Goal: Information Seeking & Learning: Learn about a topic

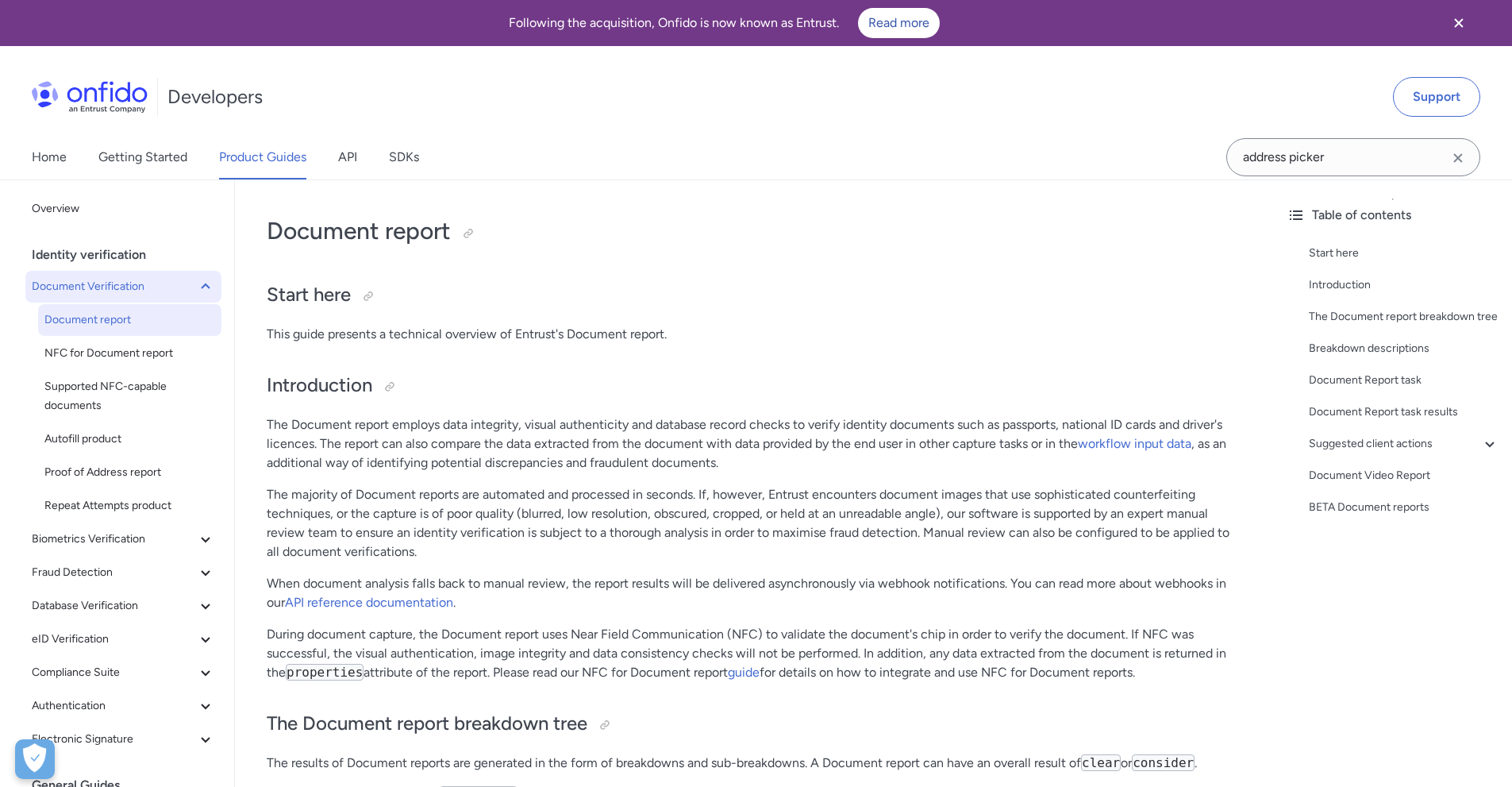
click at [105, 292] on span "Document Verification" at bounding box center [114, 287] width 164 height 19
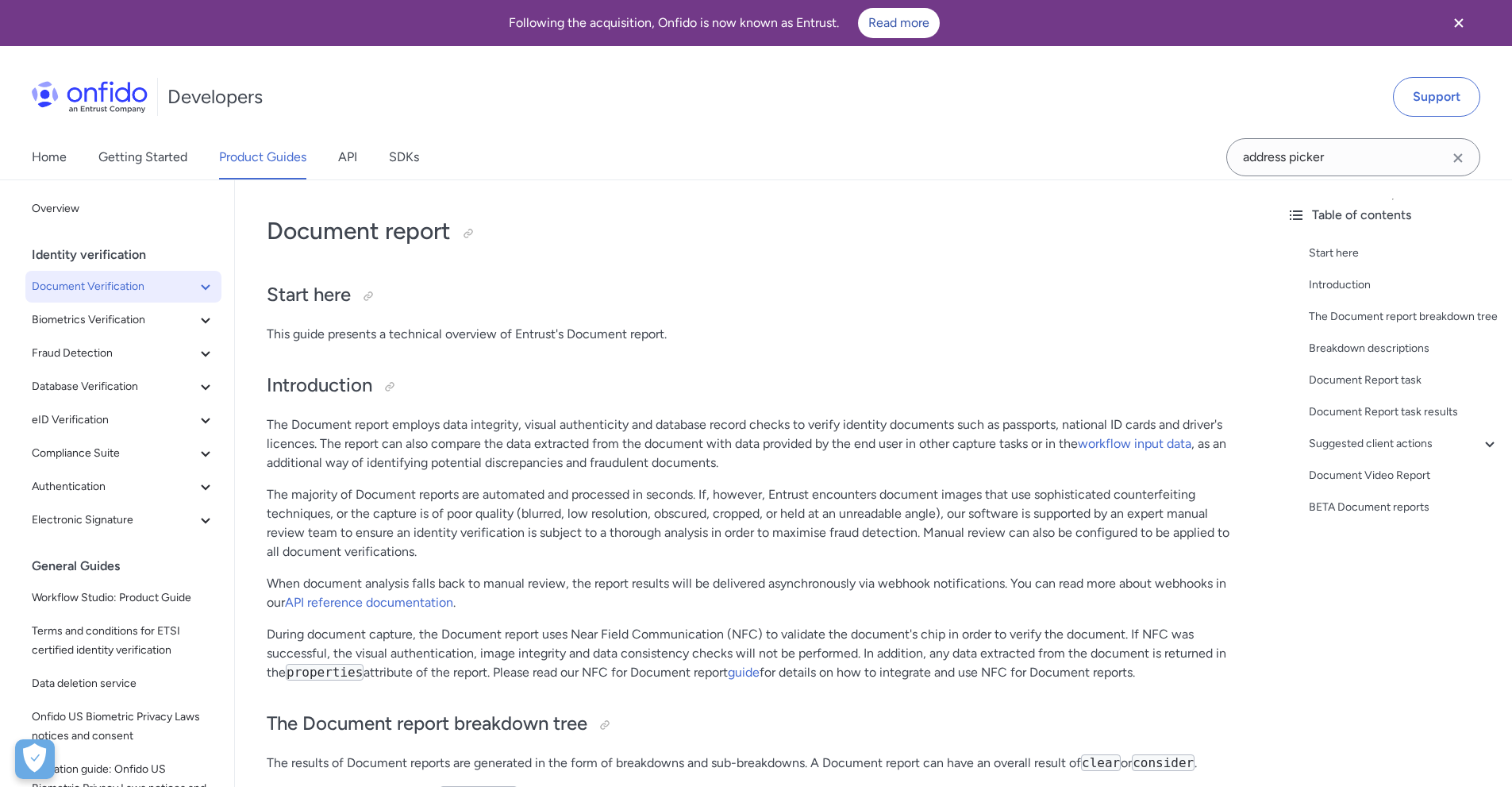
click at [105, 292] on span "Document Verification" at bounding box center [114, 287] width 164 height 19
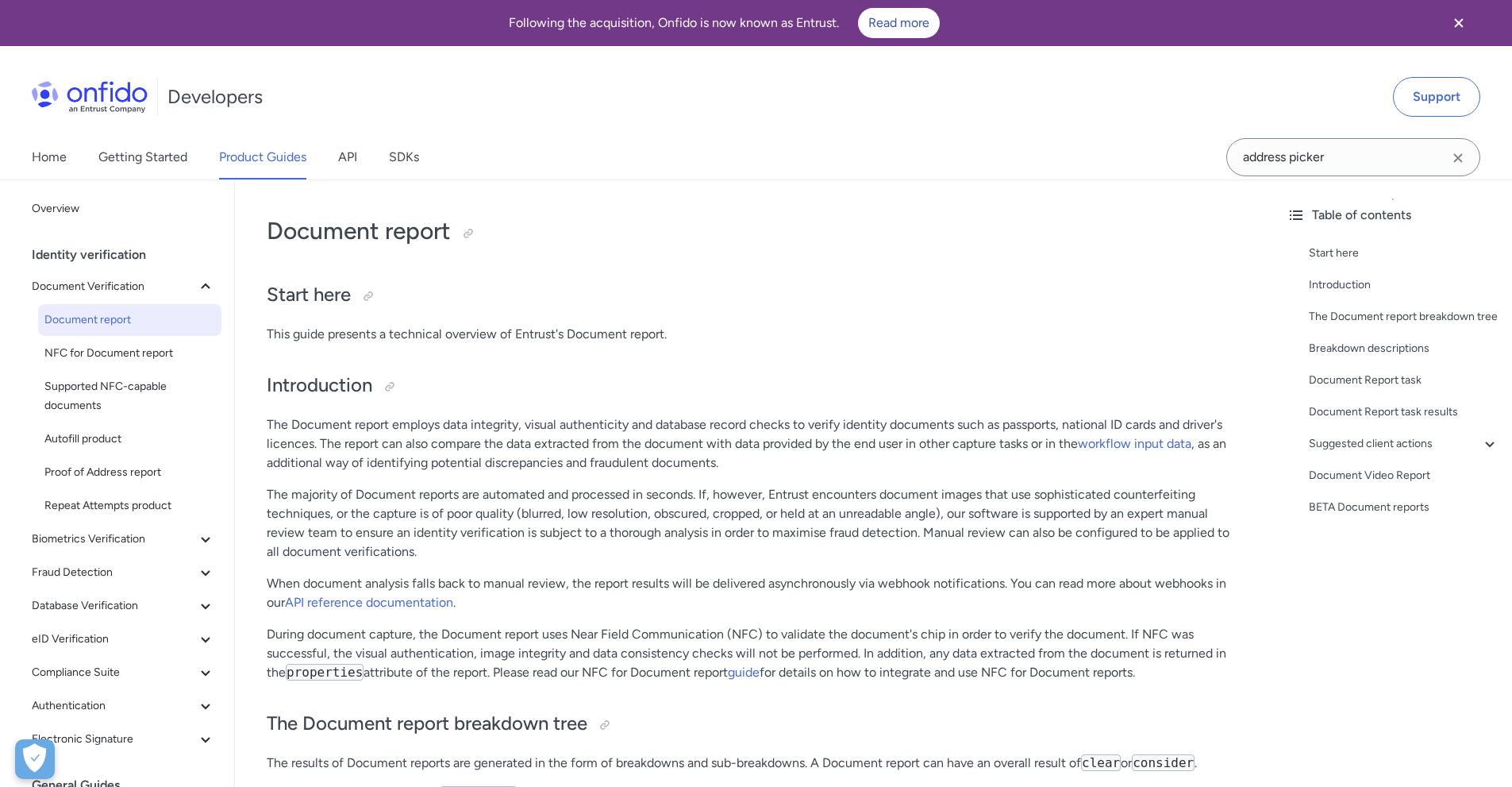
click at [100, 321] on span "Document report" at bounding box center [129, 320] width 171 height 19
click at [101, 355] on span "NFC for Document report" at bounding box center [129, 353] width 171 height 19
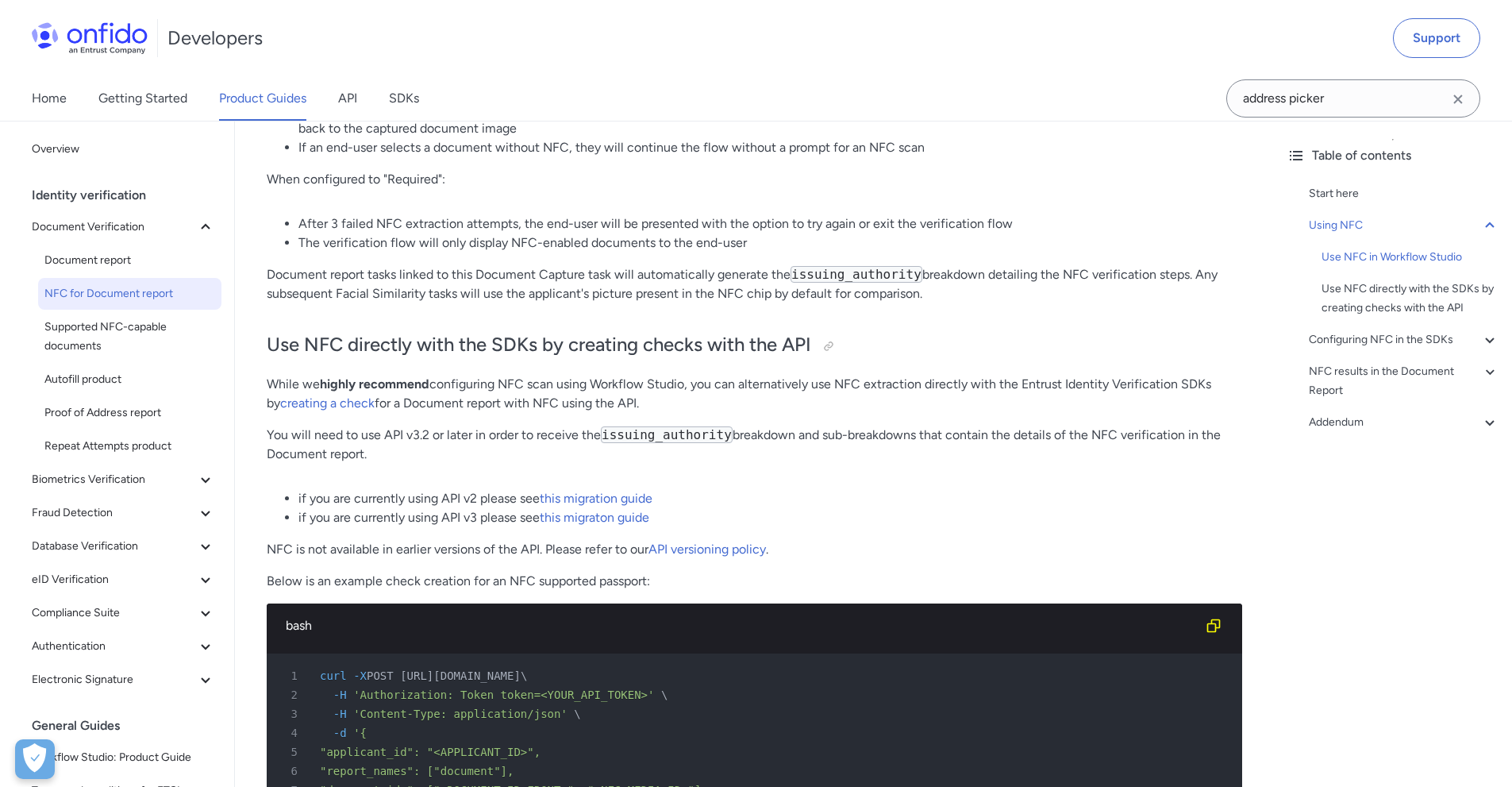
scroll to position [1747, 0]
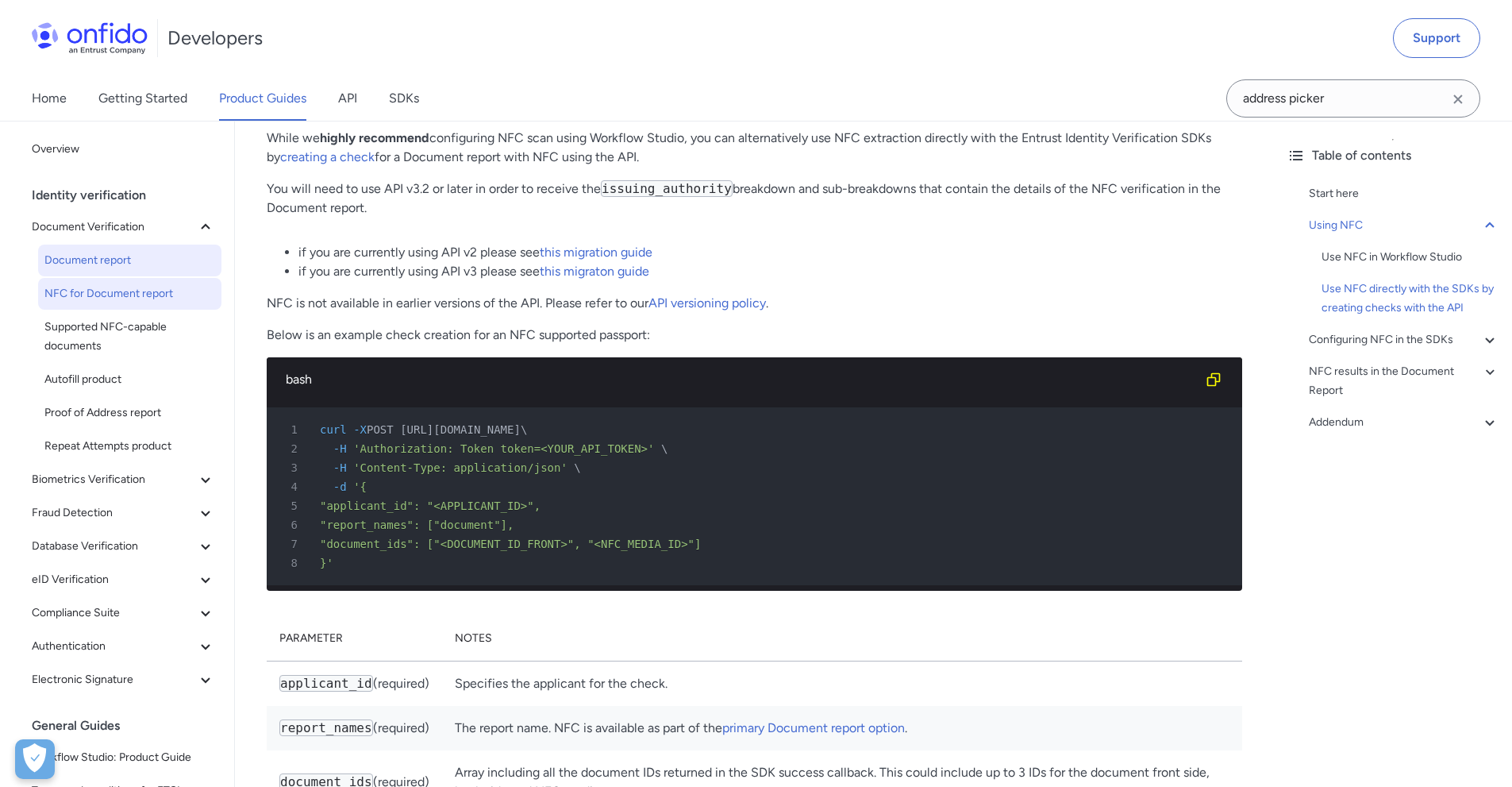
click at [93, 262] on span "Document report" at bounding box center [129, 261] width 171 height 19
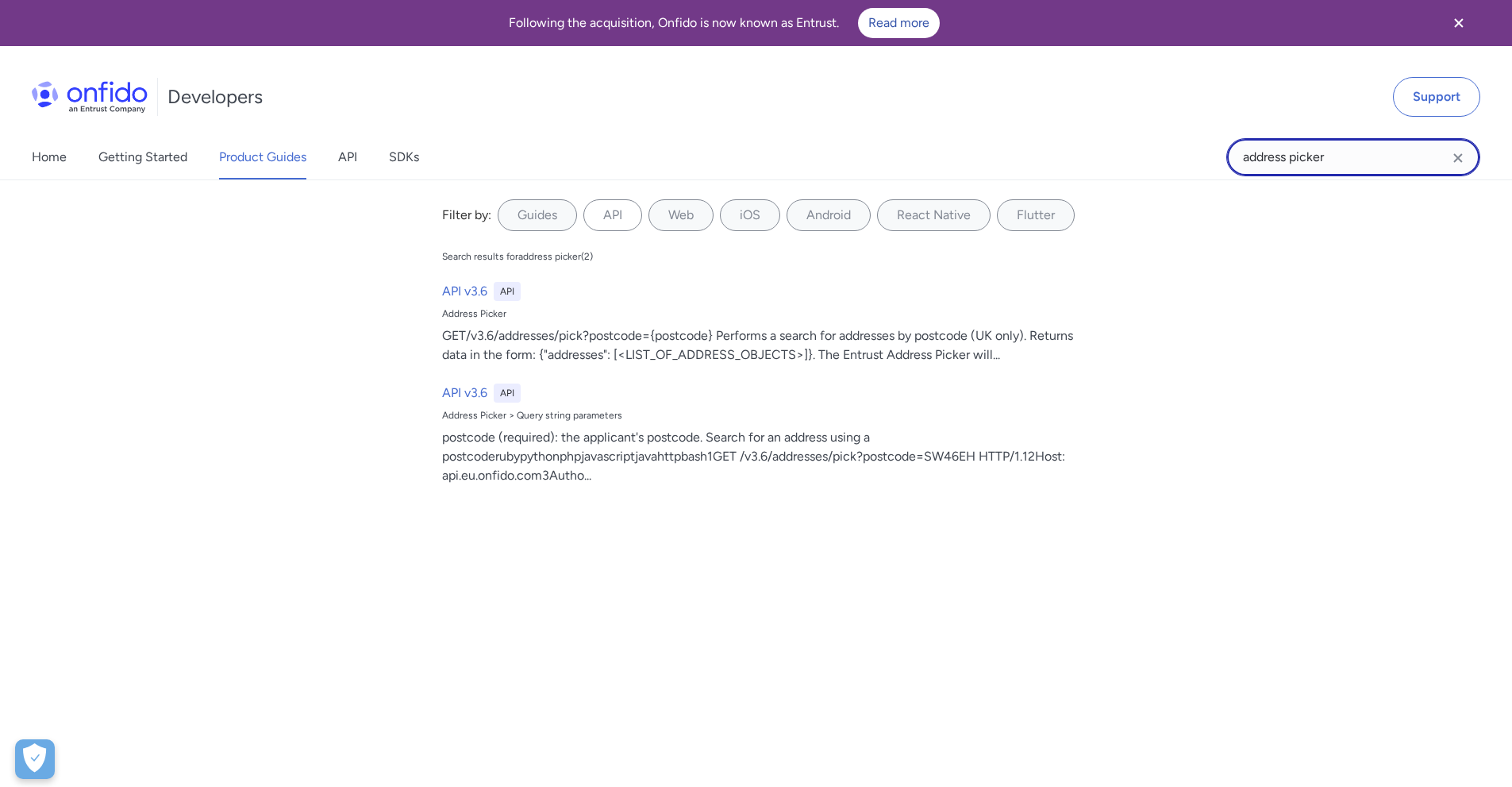
drag, startPoint x: 1363, startPoint y: 165, endPoint x: 1053, endPoint y: 177, distance: 310.2
click at [1053, 177] on div "Home Getting Started Product Guides API SDKs address picker address picker Filt…" at bounding box center [756, 157] width 1512 height 44
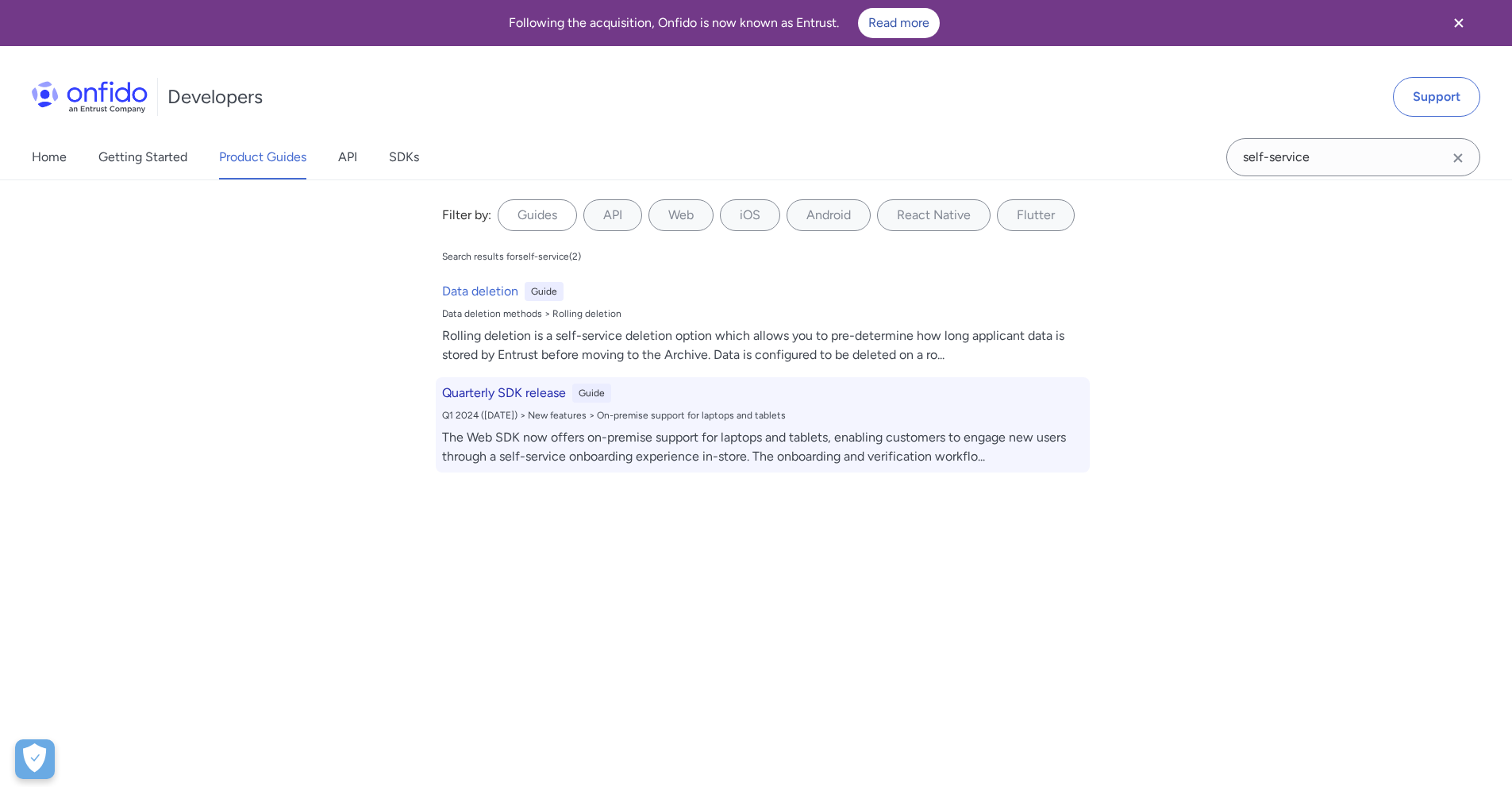
click at [524, 397] on h6 "Quarterly SDK release" at bounding box center [504, 393] width 124 height 19
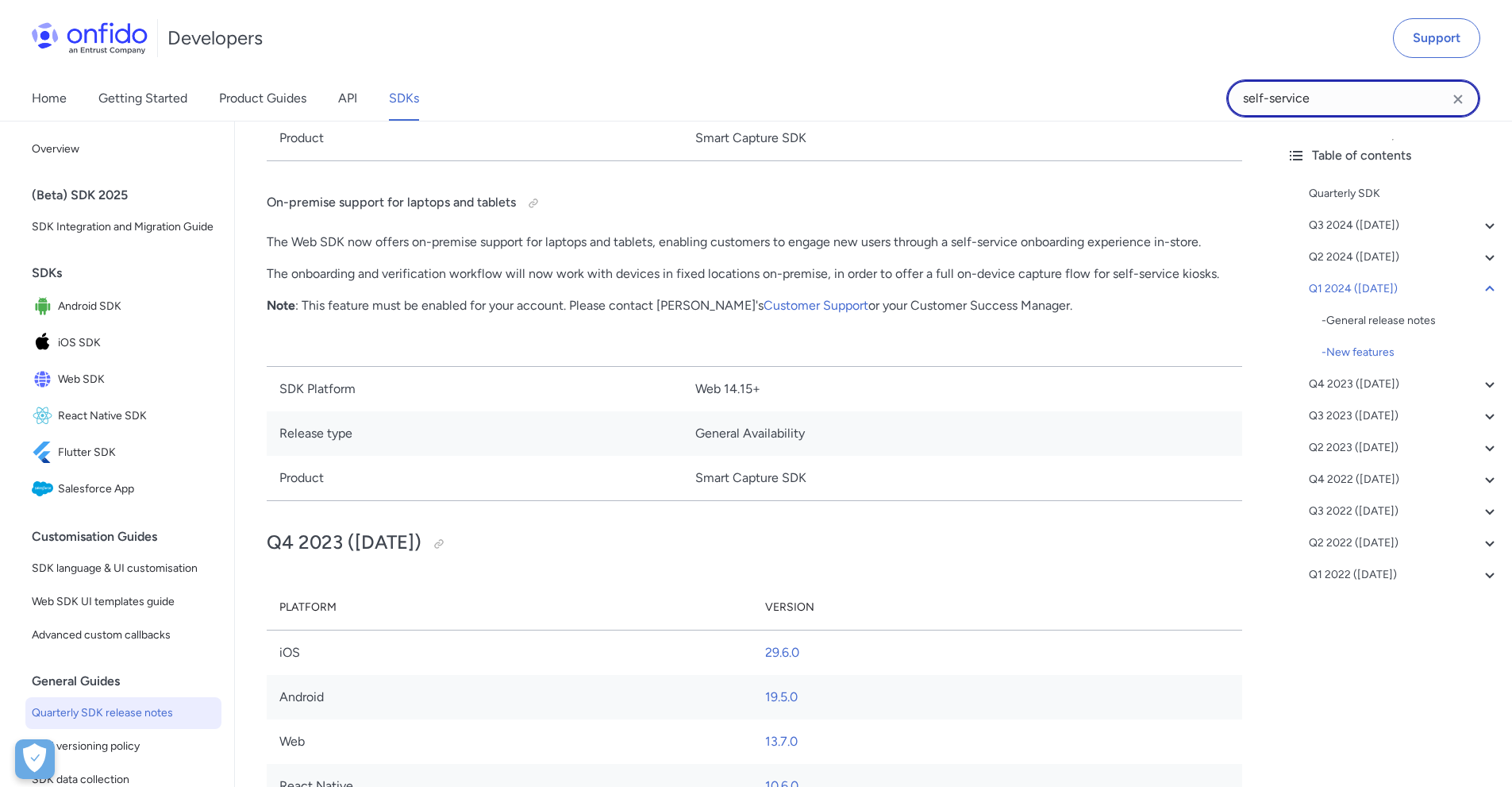
click at [1325, 97] on input "self-service" at bounding box center [1354, 99] width 254 height 38
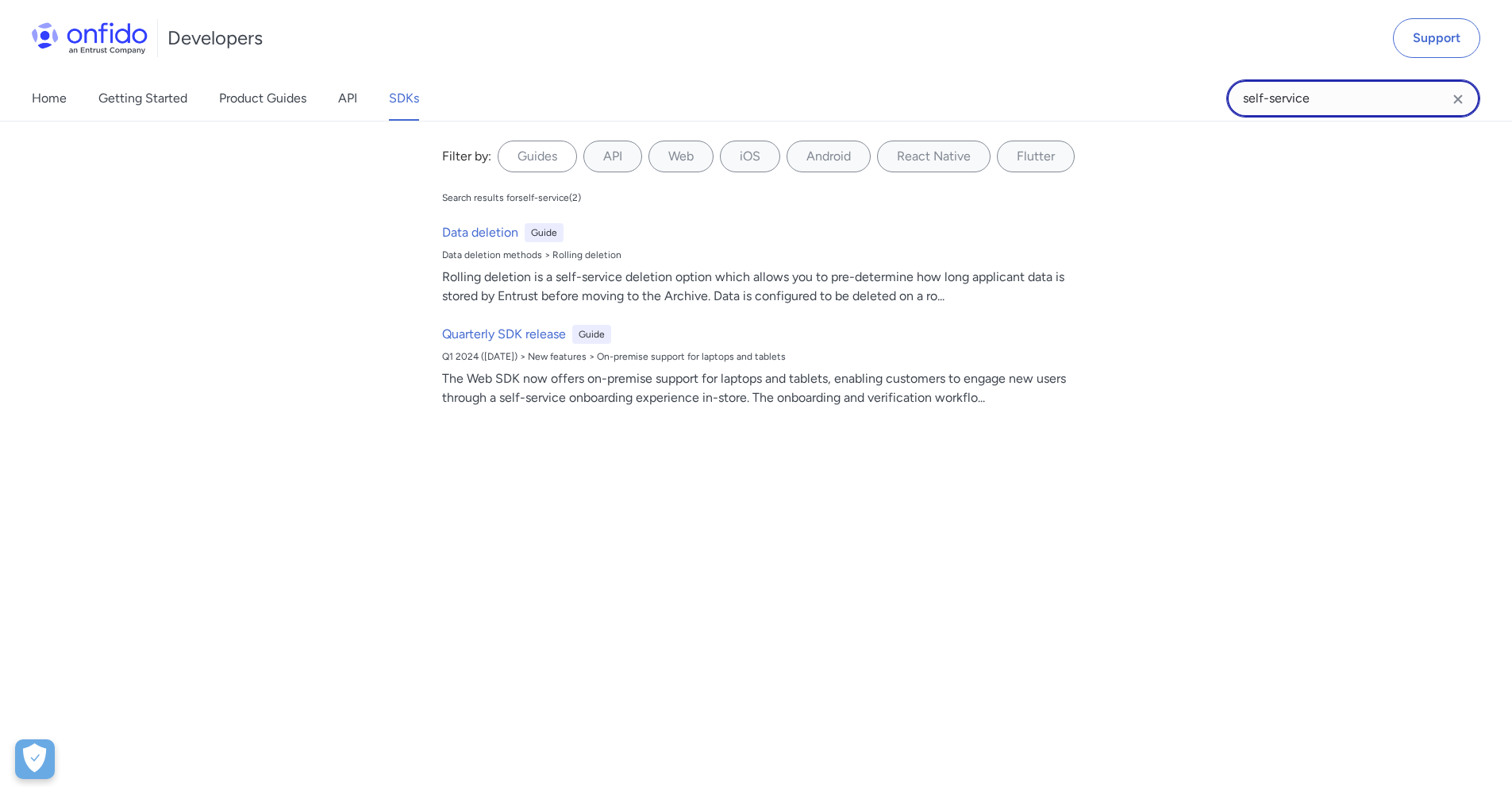
click at [1271, 100] on input "self-service" at bounding box center [1354, 99] width 254 height 38
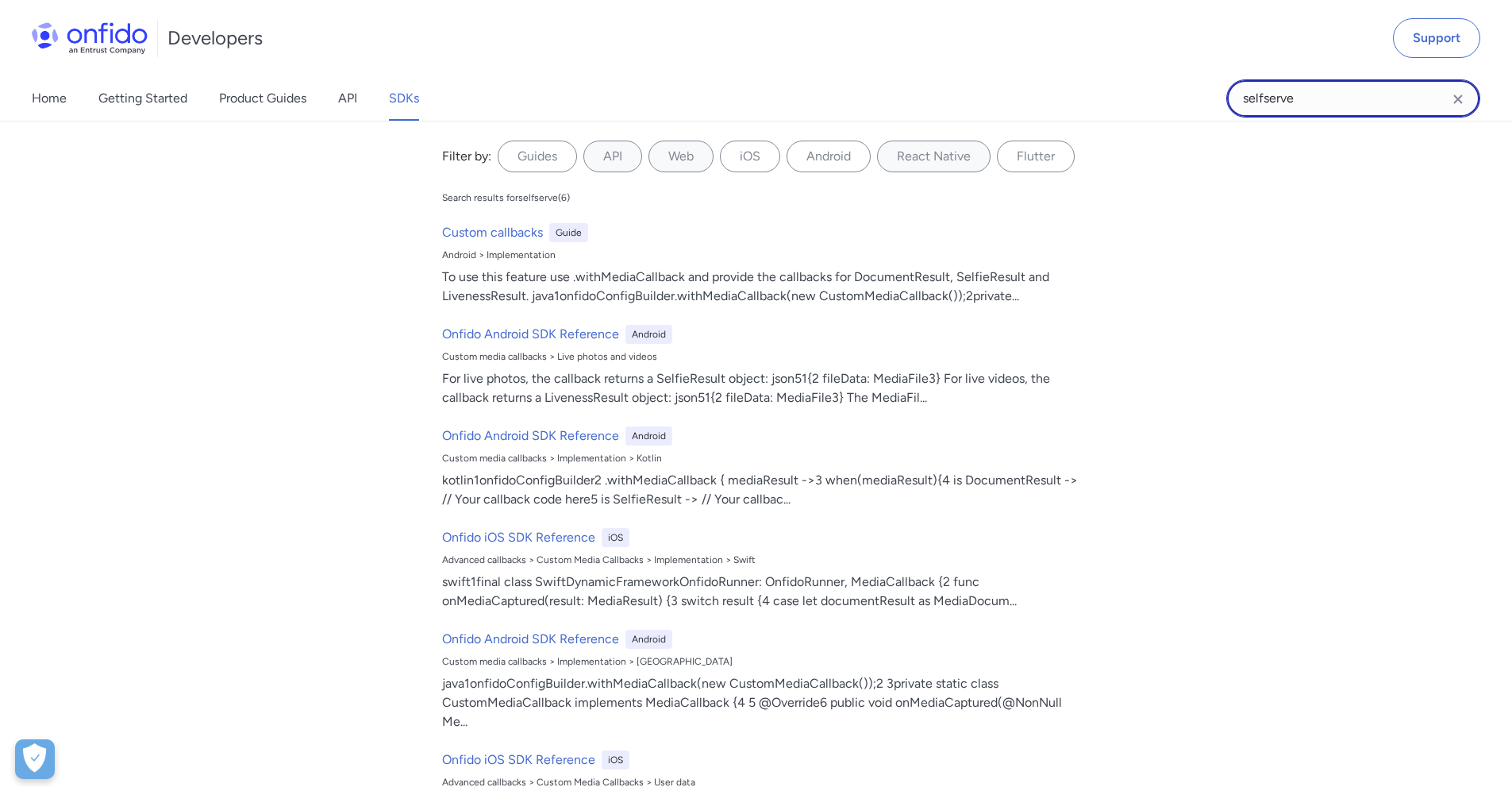
click at [1266, 100] on input "selfserve" at bounding box center [1354, 99] width 254 height 38
type input "self-serve"
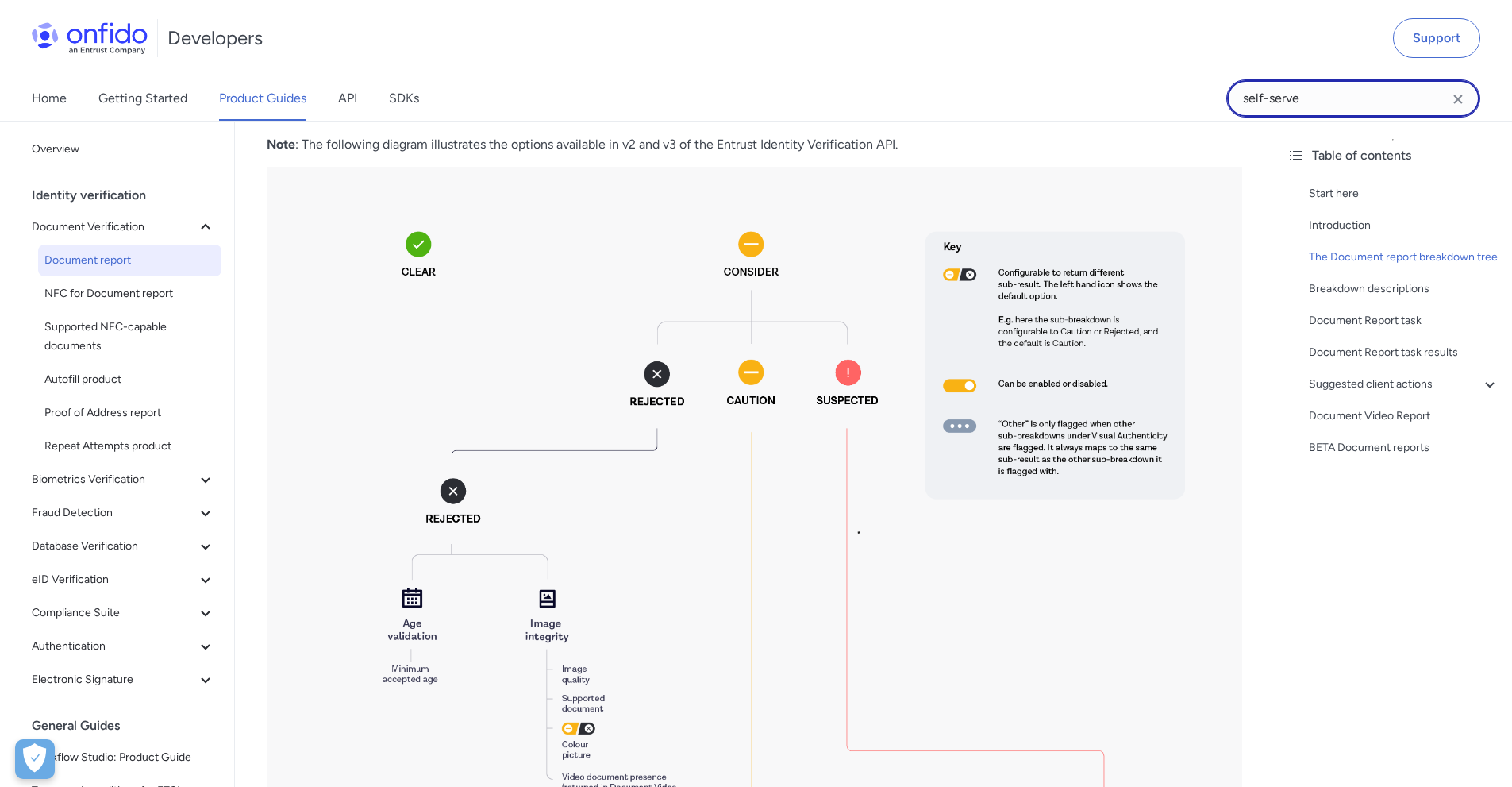
scroll to position [953, 0]
